Goal: Task Accomplishment & Management: Manage account settings

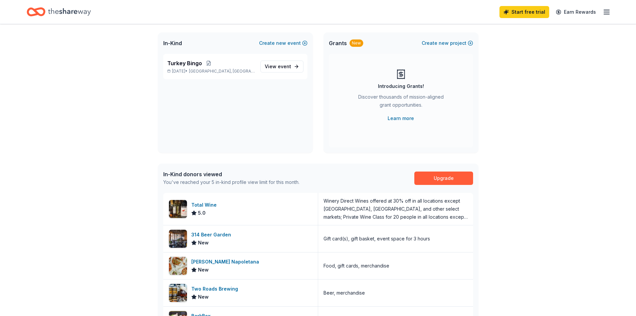
scroll to position [67, 0]
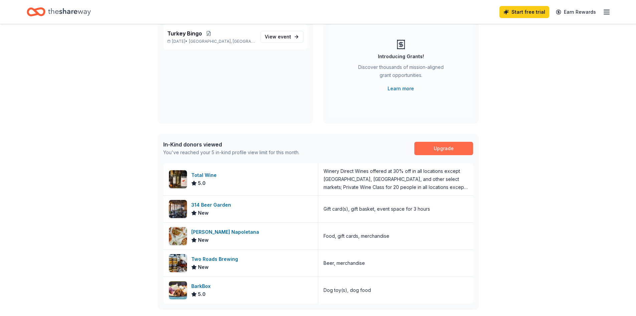
click at [446, 150] on link "Upgrade" at bounding box center [444, 148] width 59 height 13
click at [433, 147] on link "Upgrade" at bounding box center [444, 148] width 59 height 13
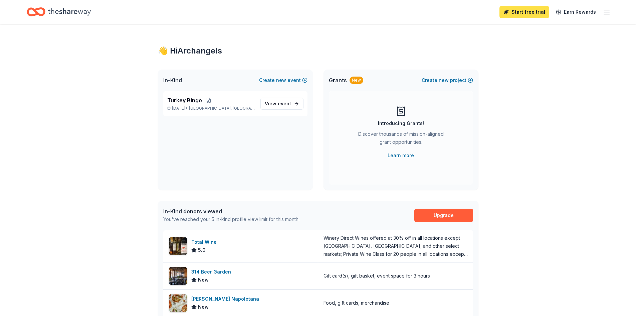
click at [525, 9] on link "Start free trial" at bounding box center [525, 12] width 50 height 12
click at [606, 13] on icon "button" at bounding box center [607, 12] width 8 height 8
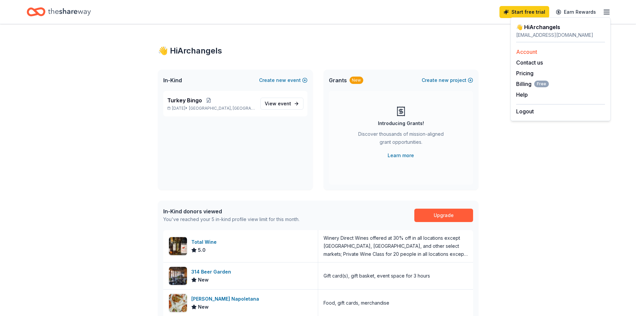
click at [526, 50] on link "Account" at bounding box center [526, 51] width 21 height 7
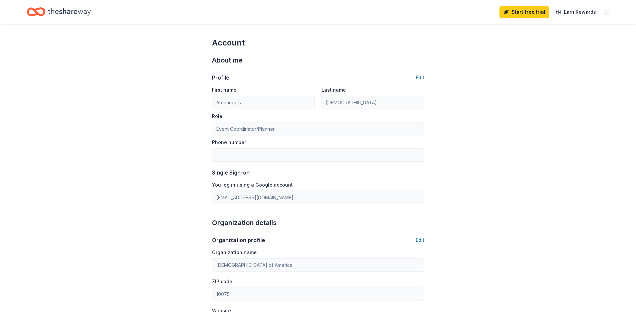
click at [424, 76] on button "Edit" at bounding box center [420, 77] width 9 height 8
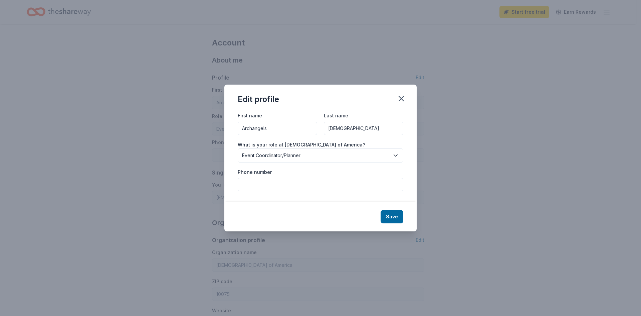
click at [273, 183] on input "Phone number" at bounding box center [321, 184] width 166 height 13
type input "2038561664"
click at [392, 213] on button "Save" at bounding box center [392, 216] width 23 height 13
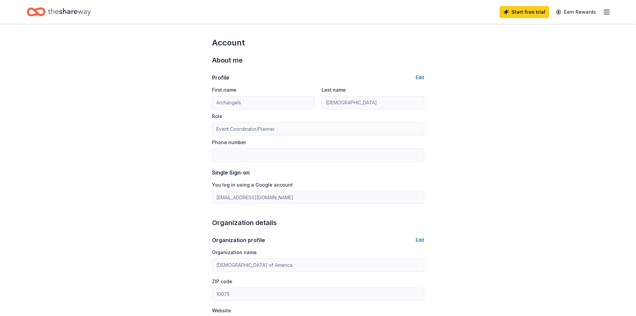
type input "2038561664"
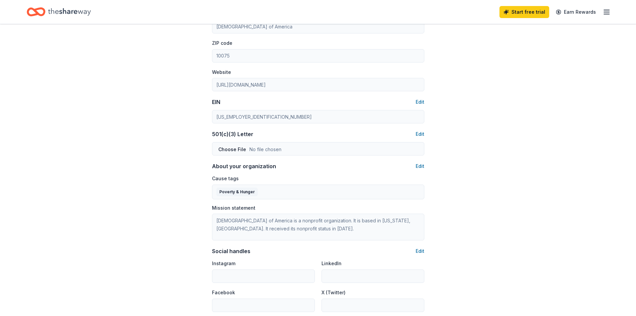
scroll to position [234, 0]
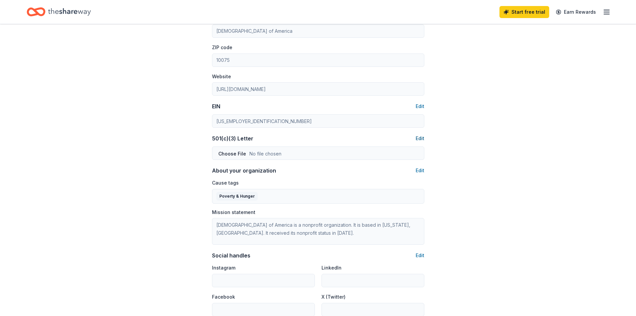
click at [421, 137] on button "Edit" at bounding box center [420, 138] width 9 height 8
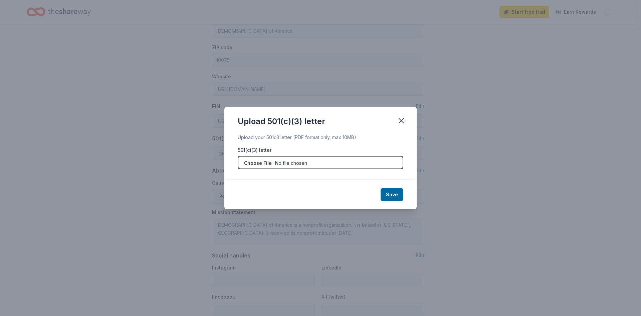
click at [368, 165] on input "file" at bounding box center [321, 162] width 166 height 13
type input "C:\fakepath\5013c.pdf"
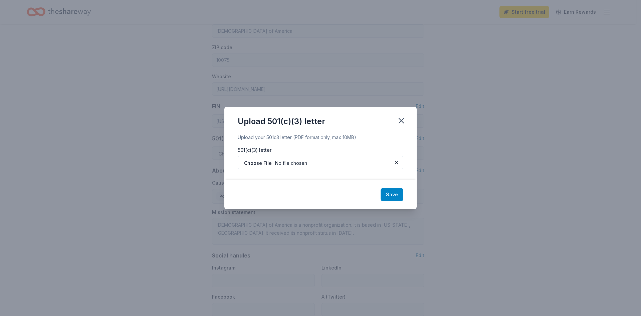
click at [398, 194] on button "Save" at bounding box center [392, 194] width 23 height 13
click at [388, 194] on div "Save" at bounding box center [320, 194] width 192 height 29
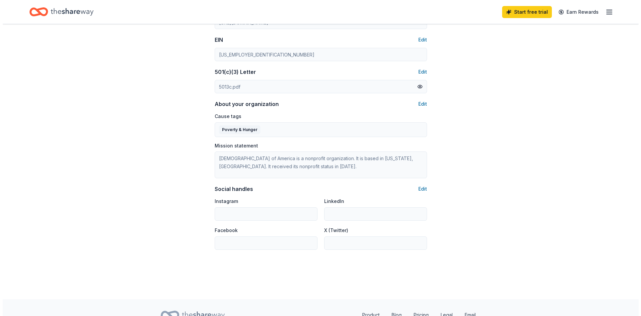
scroll to position [301, 0]
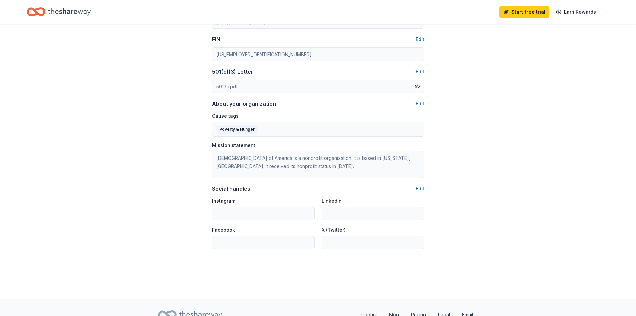
click at [420, 187] on button "Edit" at bounding box center [420, 188] width 9 height 8
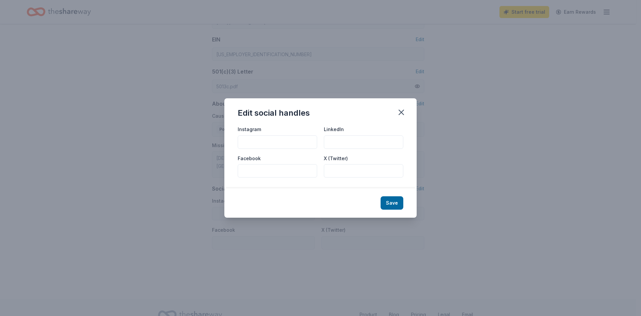
click at [254, 172] on input "Facebook" at bounding box center [278, 170] width 80 height 13
type input "a"
click at [257, 171] on input "a" at bounding box center [278, 170] width 80 height 13
paste input "[URL][DOMAIN_NAME]"
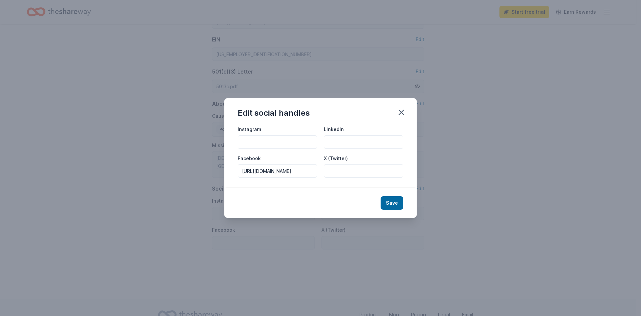
type input "[URL][DOMAIN_NAME]"
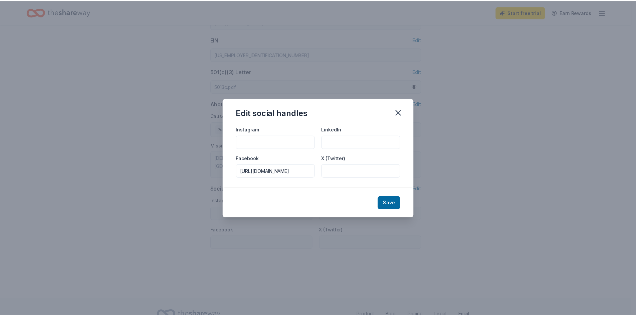
scroll to position [0, 0]
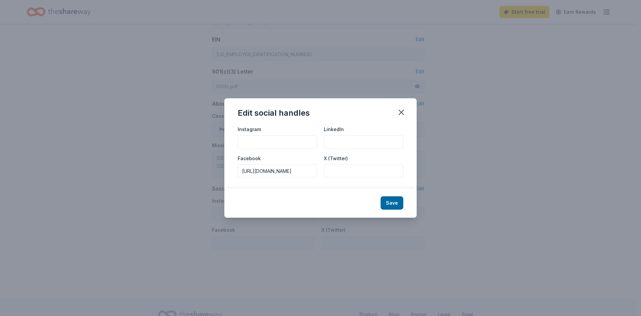
click at [272, 142] on input "Instagram" at bounding box center [278, 141] width 80 height 13
type input "@ArchangelPhiloptochos"
click at [396, 202] on button "Save" at bounding box center [392, 202] width 23 height 13
type input "@ArchangelPhiloptochos"
type input "[URL][DOMAIN_NAME]"
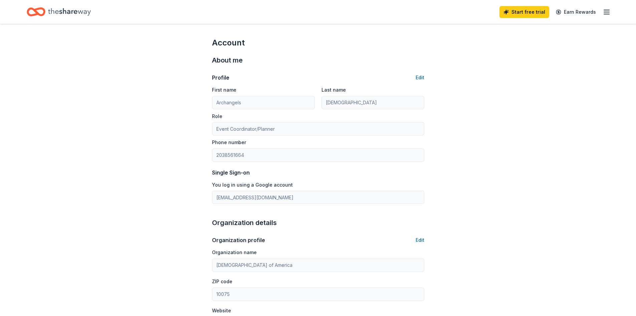
click at [608, 13] on icon "button" at bounding box center [607, 12] width 8 height 8
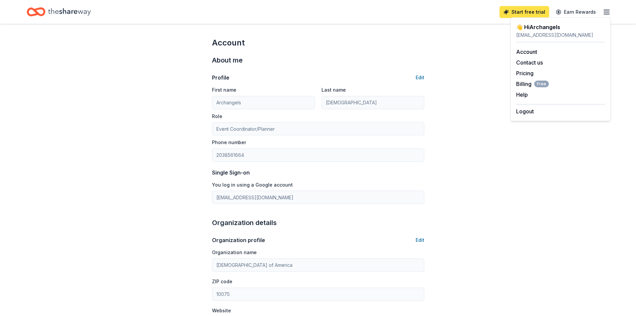
click at [517, 10] on link "Start free trial" at bounding box center [525, 12] width 50 height 12
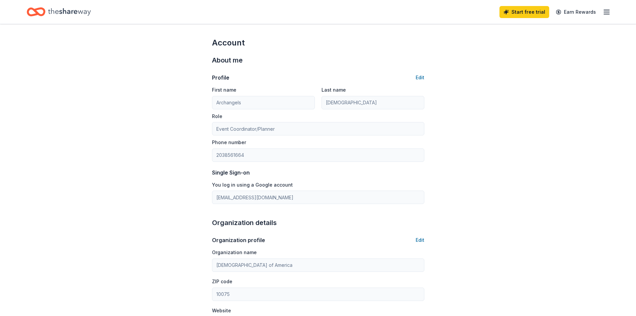
click at [66, 14] on icon "Home" at bounding box center [69, 12] width 43 height 14
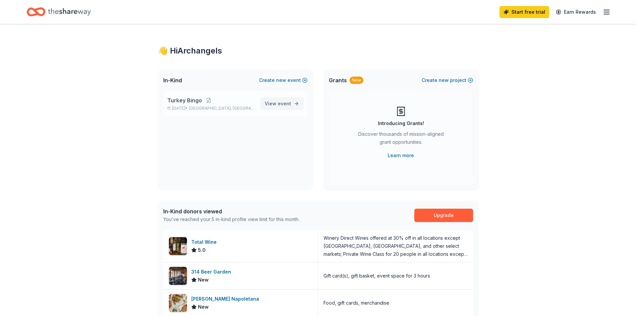
click at [277, 106] on span "View event" at bounding box center [278, 104] width 26 height 8
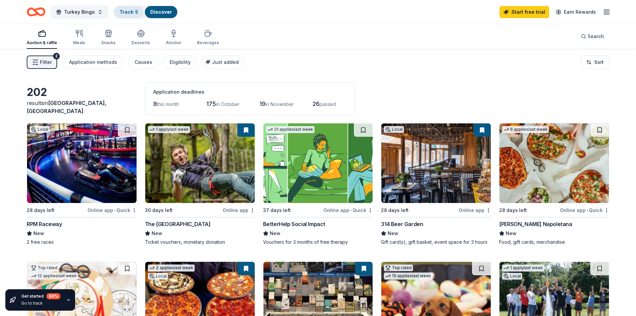
click at [135, 10] on link "Track · 5" at bounding box center [129, 12] width 19 height 6
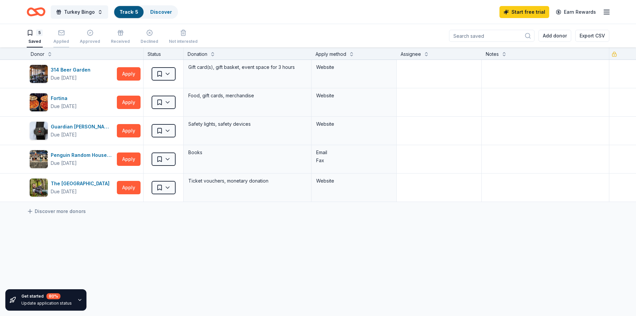
click at [64, 36] on div "button" at bounding box center [61, 32] width 16 height 7
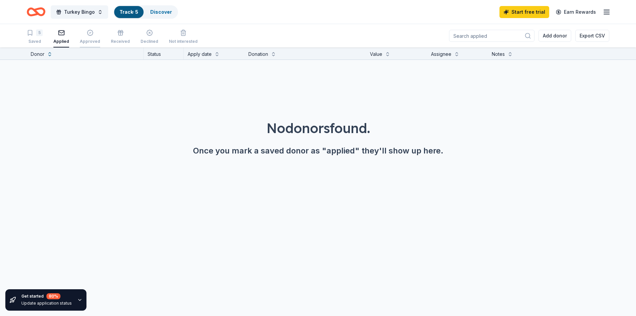
click at [90, 36] on div "Approved" at bounding box center [90, 36] width 20 height 15
click at [120, 36] on div "Received" at bounding box center [120, 36] width 19 height 15
click at [147, 41] on div "Declined" at bounding box center [150, 41] width 18 height 5
click at [32, 38] on div "5 Saved" at bounding box center [35, 36] width 16 height 15
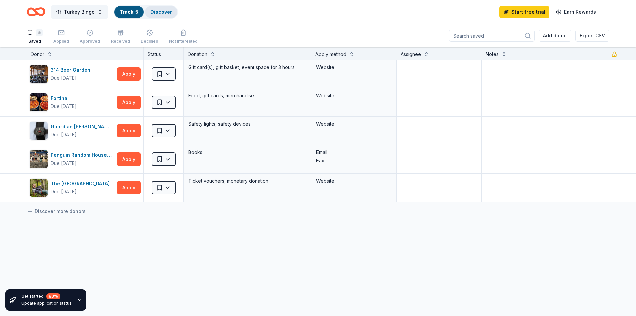
click at [157, 14] on link "Discover" at bounding box center [161, 12] width 22 height 6
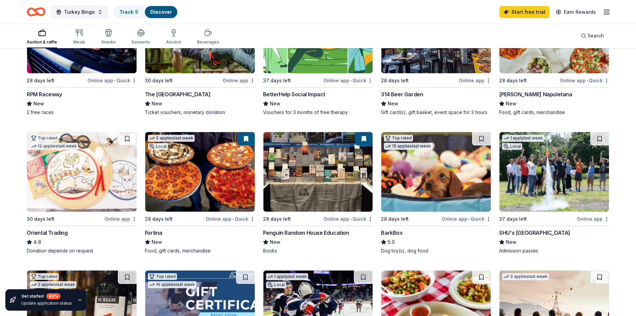
scroll to position [33, 0]
